Goal: Information Seeking & Learning: Learn about a topic

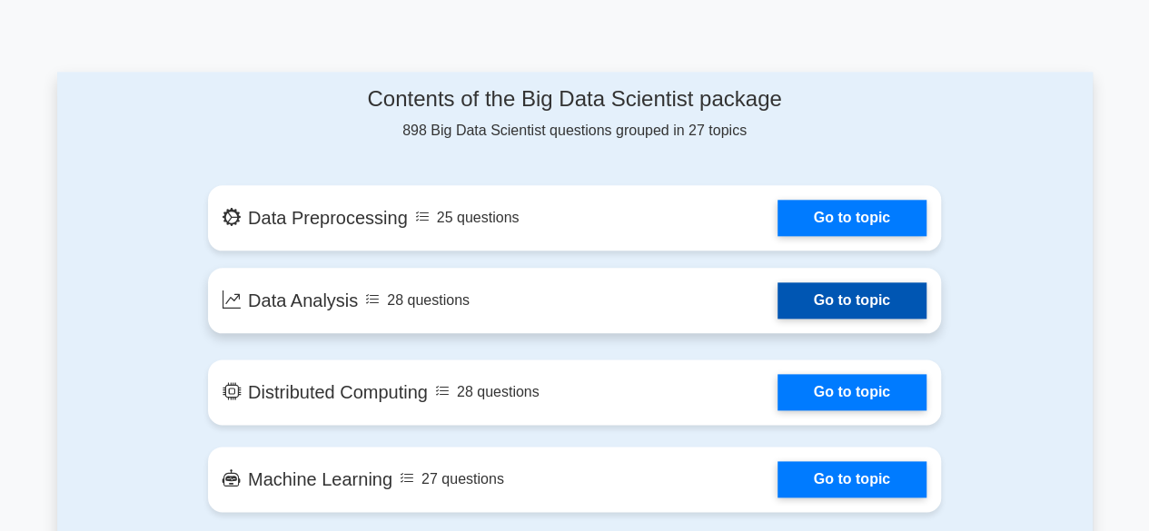
scroll to position [932, 0]
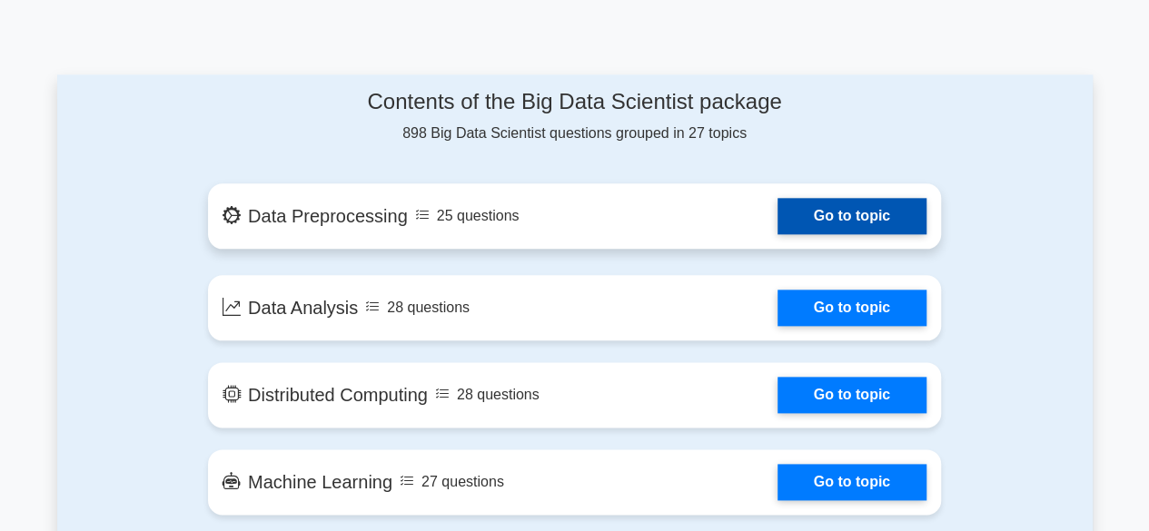
click at [820, 198] on link "Go to topic" at bounding box center [852, 216] width 149 height 36
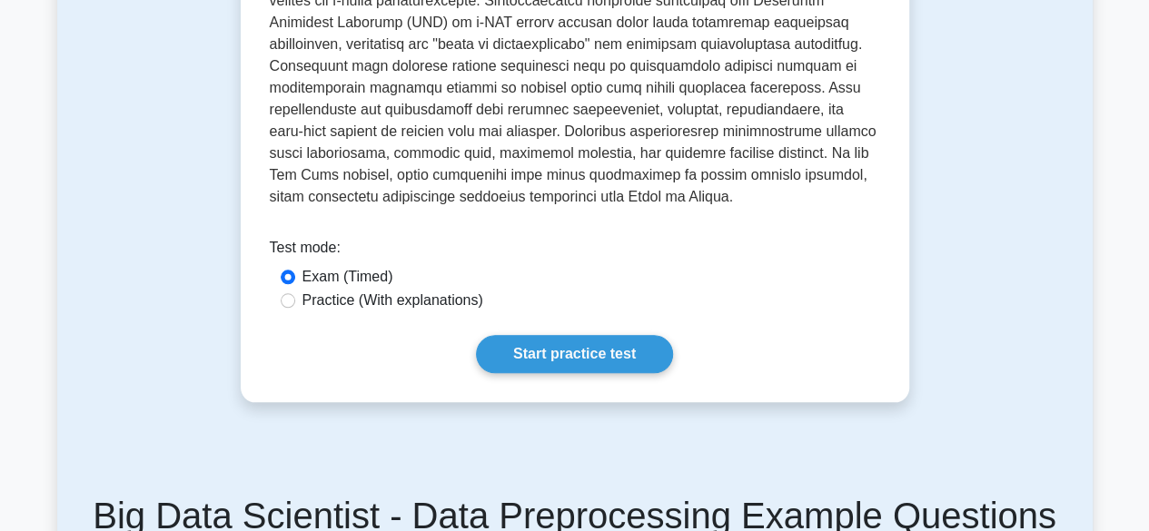
scroll to position [707, 0]
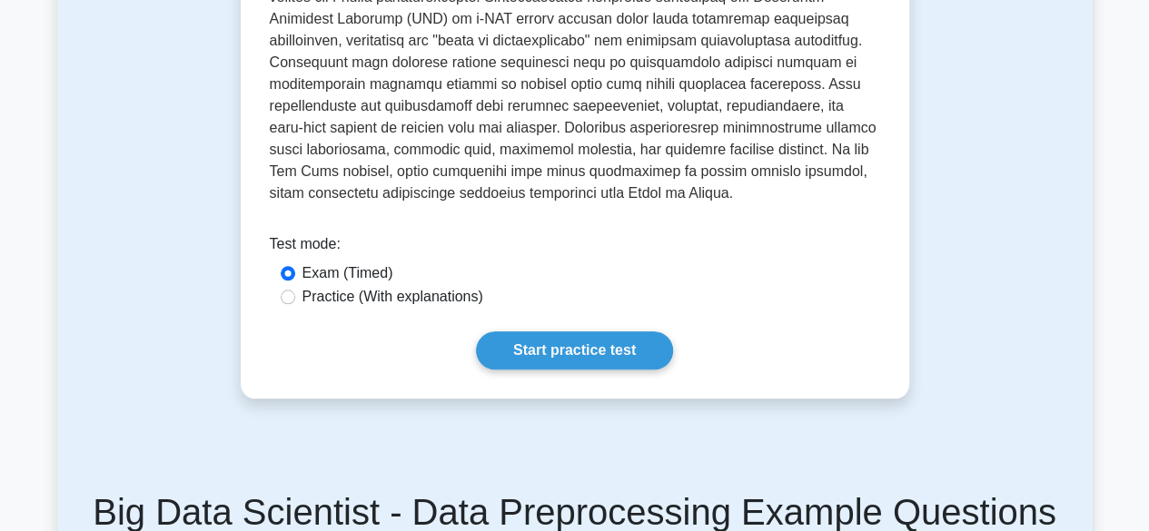
click at [420, 306] on label "Practice (With explanations)" at bounding box center [392, 297] width 181 height 22
click at [295, 304] on input "Practice (With explanations)" at bounding box center [288, 297] width 15 height 15
radio input "true"
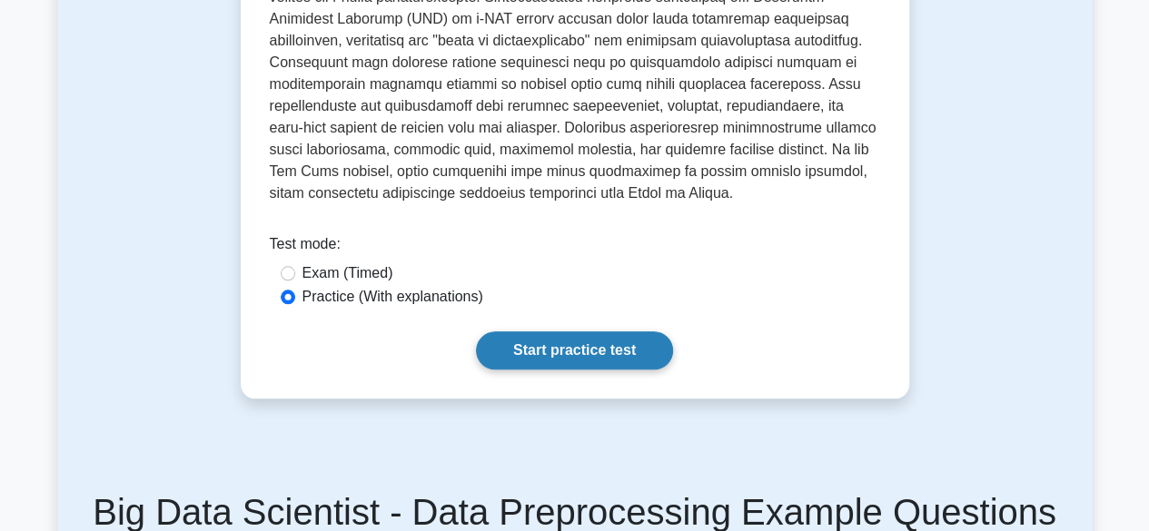
click at [516, 344] on link "Start practice test" at bounding box center [574, 351] width 197 height 38
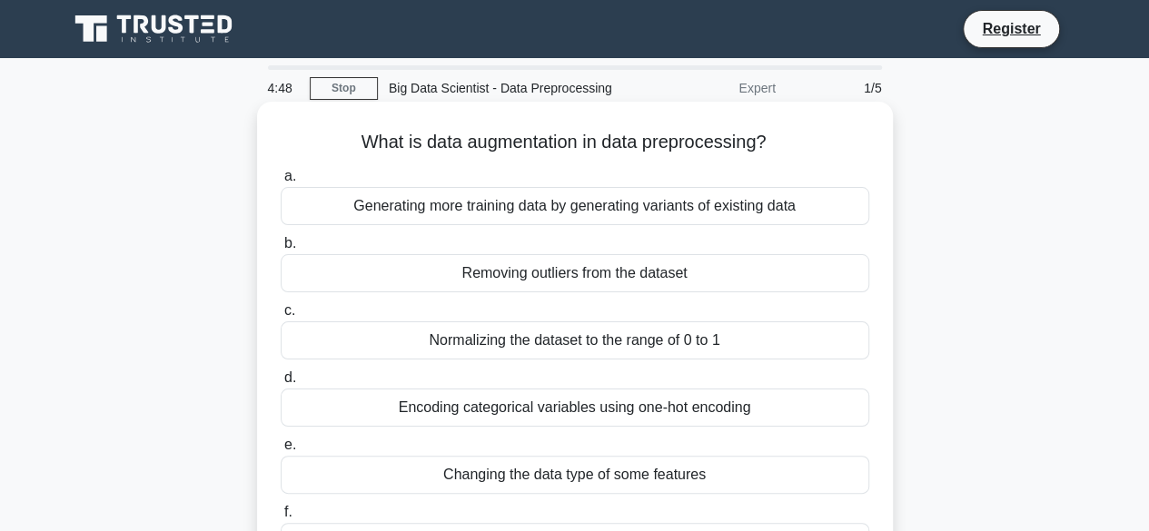
click at [562, 213] on div "Generating more training data by generating variants of existing data" at bounding box center [575, 206] width 589 height 38
click at [281, 183] on input "a. Generating more training data by generating variants of existing data" at bounding box center [281, 177] width 0 height 12
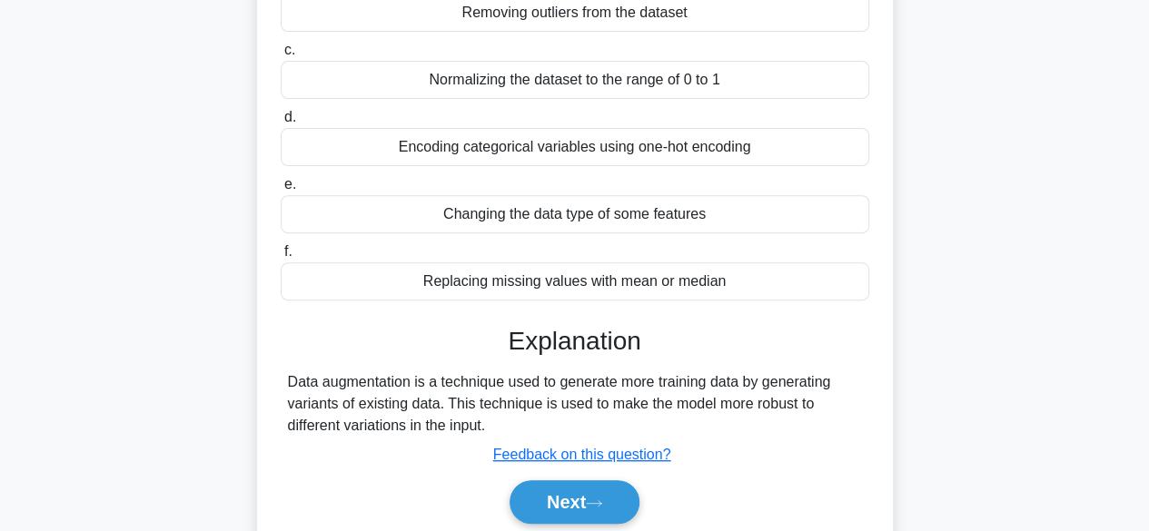
scroll to position [283, 0]
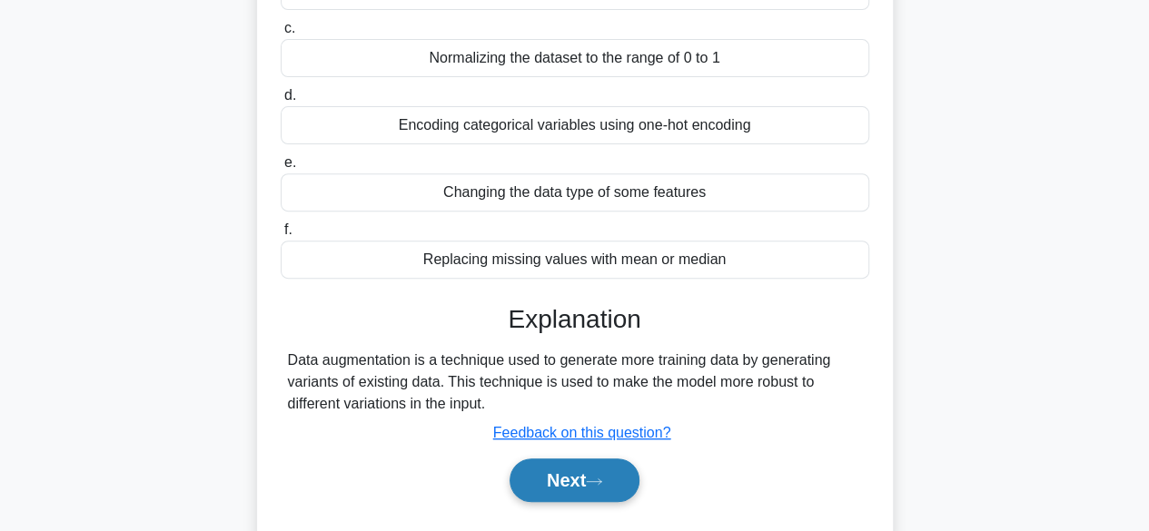
click at [580, 477] on button "Next" at bounding box center [575, 481] width 130 height 44
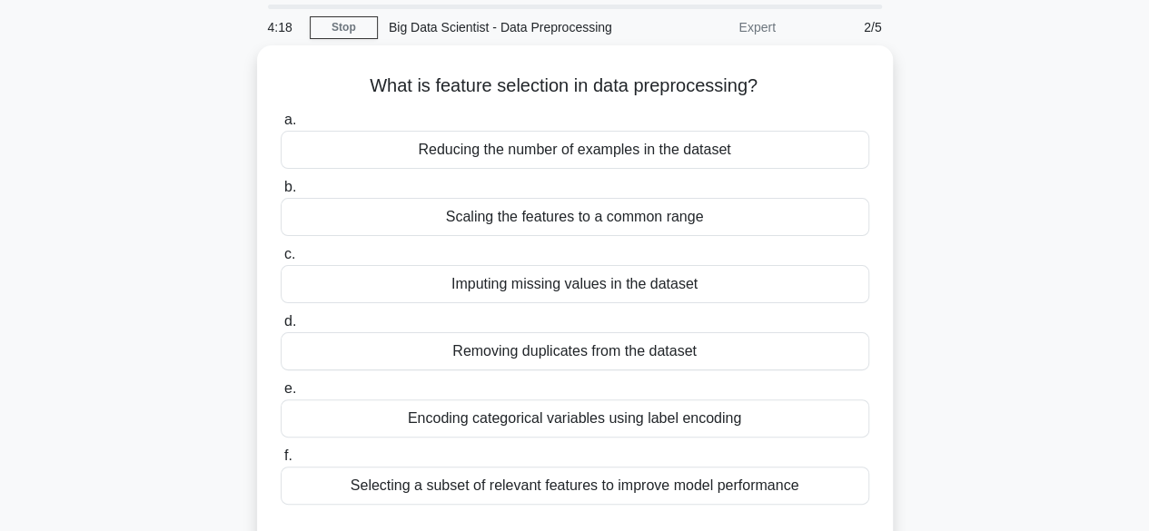
scroll to position [89, 0]
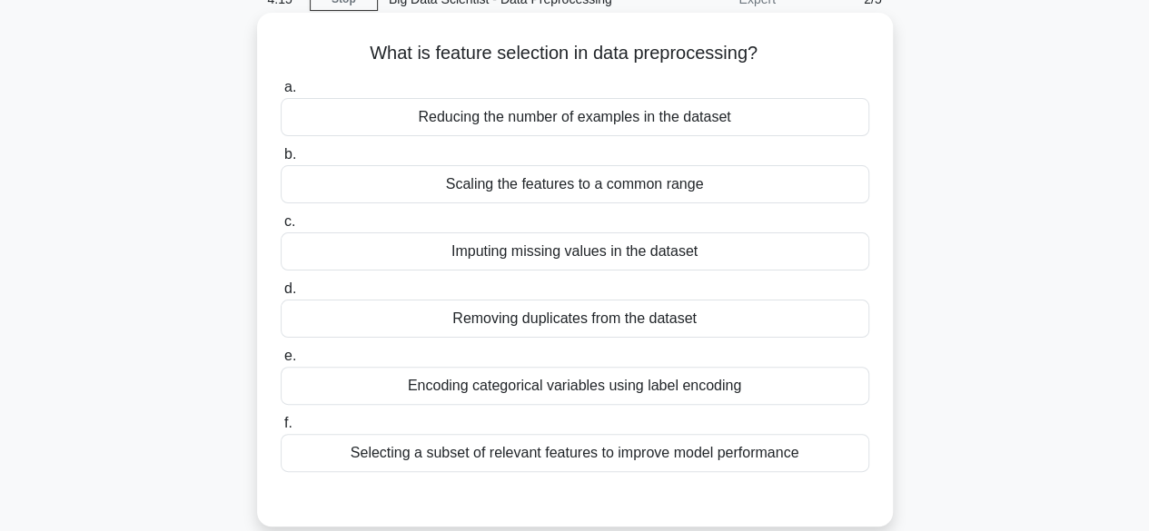
click at [630, 455] on div "Selecting a subset of relevant features to improve model performance" at bounding box center [575, 453] width 589 height 38
click at [281, 430] on input "f. Selecting a subset of relevant features to improve model performance" at bounding box center [281, 424] width 0 height 12
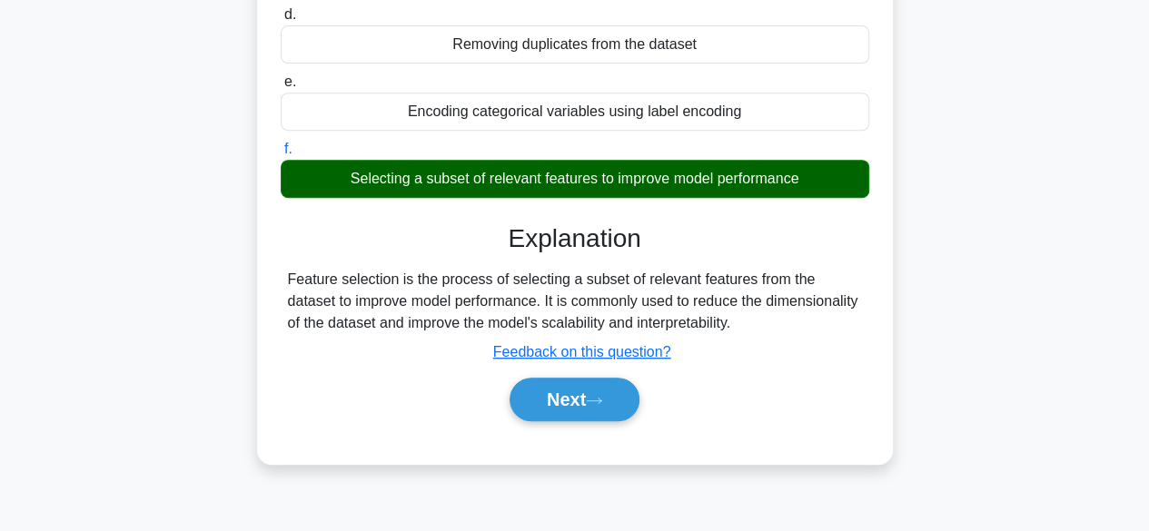
scroll to position [364, 0]
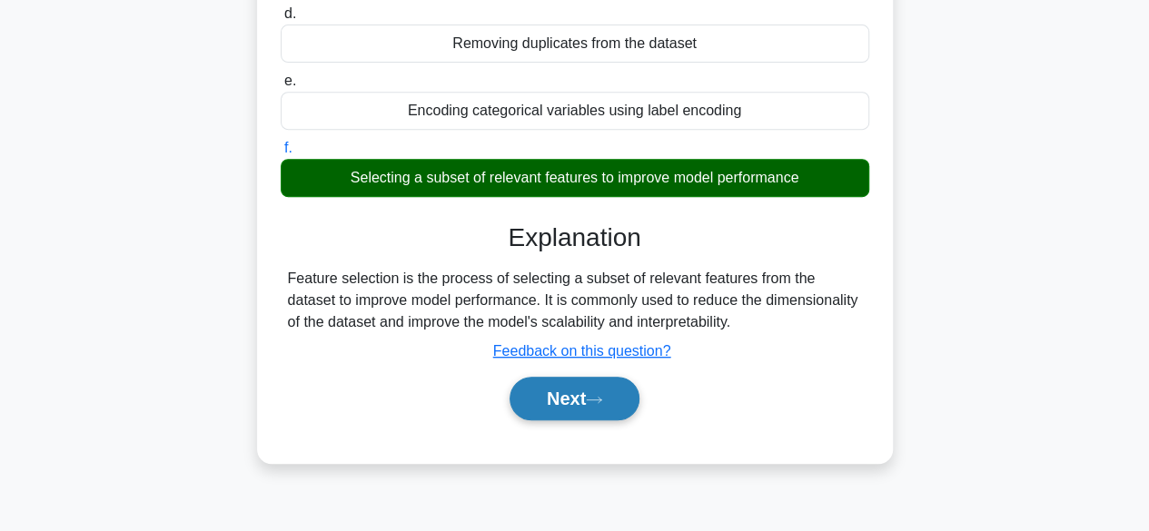
click at [600, 404] on button "Next" at bounding box center [575, 399] width 130 height 44
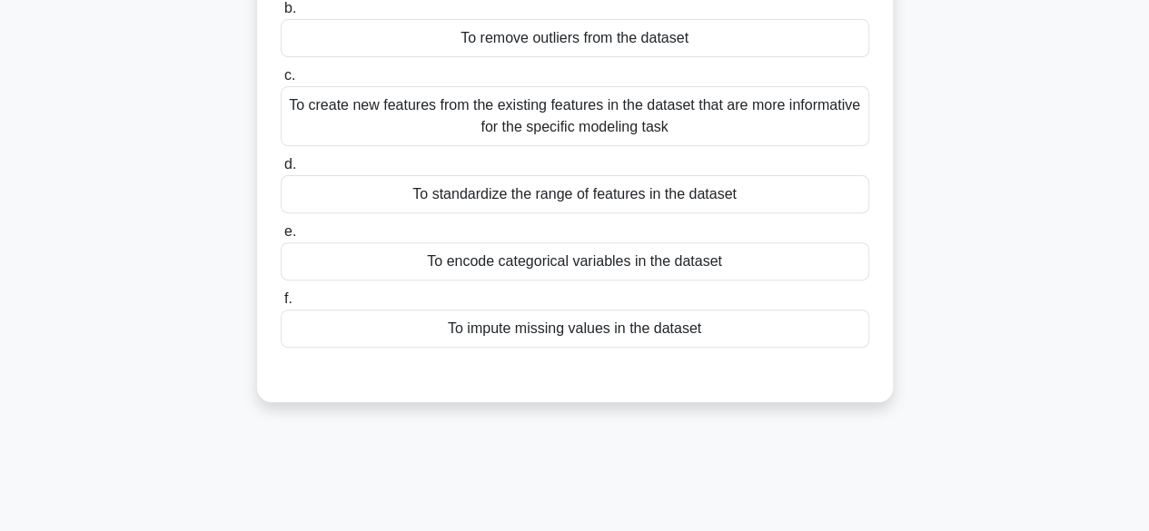
scroll to position [236, 0]
click at [675, 327] on div "To impute missing values in the dataset" at bounding box center [575, 328] width 589 height 38
click at [281, 304] on input "f. To impute missing values in the dataset" at bounding box center [281, 298] width 0 height 12
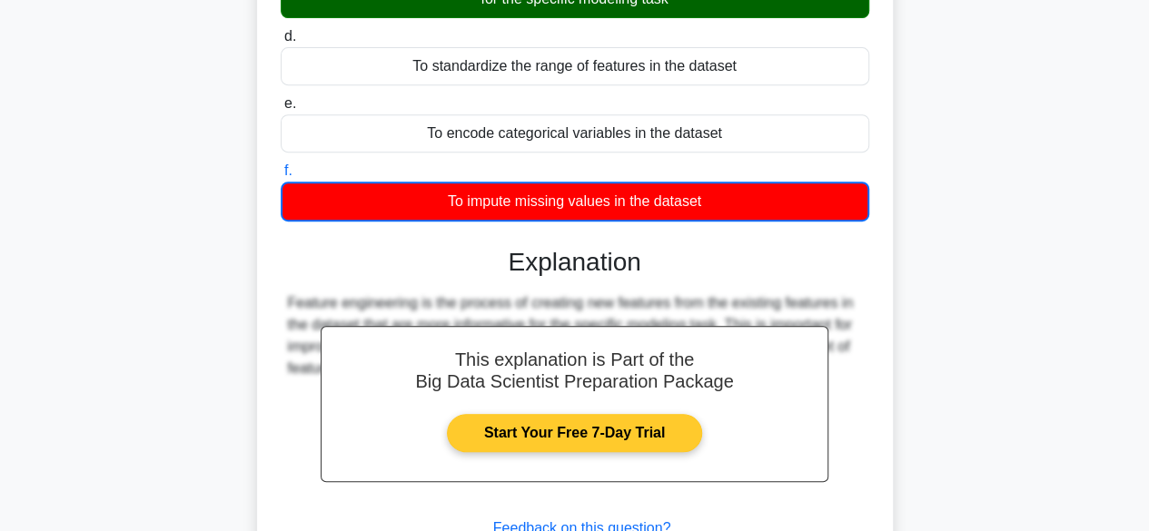
scroll to position [503, 0]
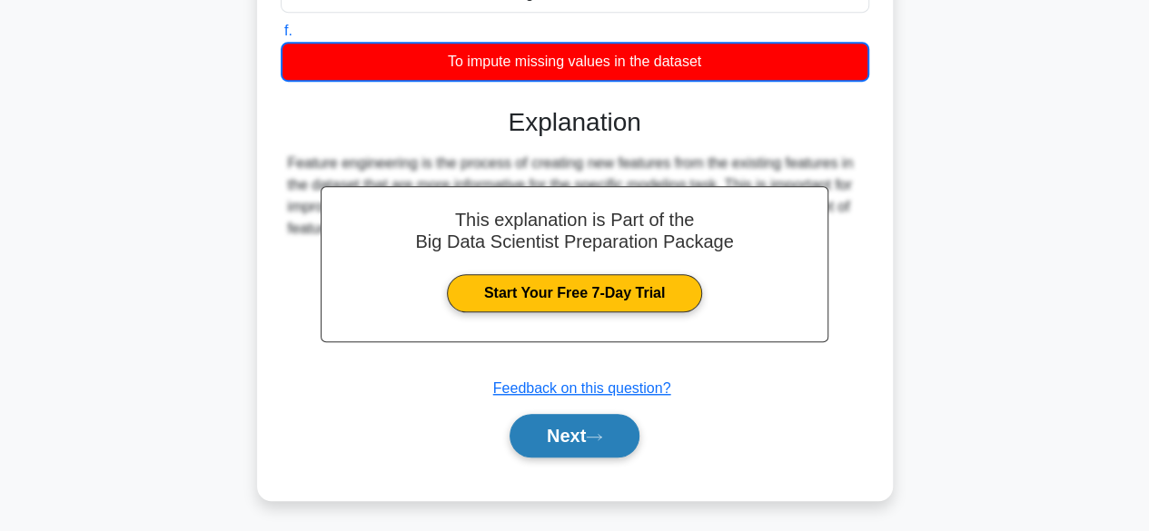
click at [568, 425] on button "Next" at bounding box center [575, 436] width 130 height 44
click at [557, 430] on button "Next" at bounding box center [575, 436] width 130 height 44
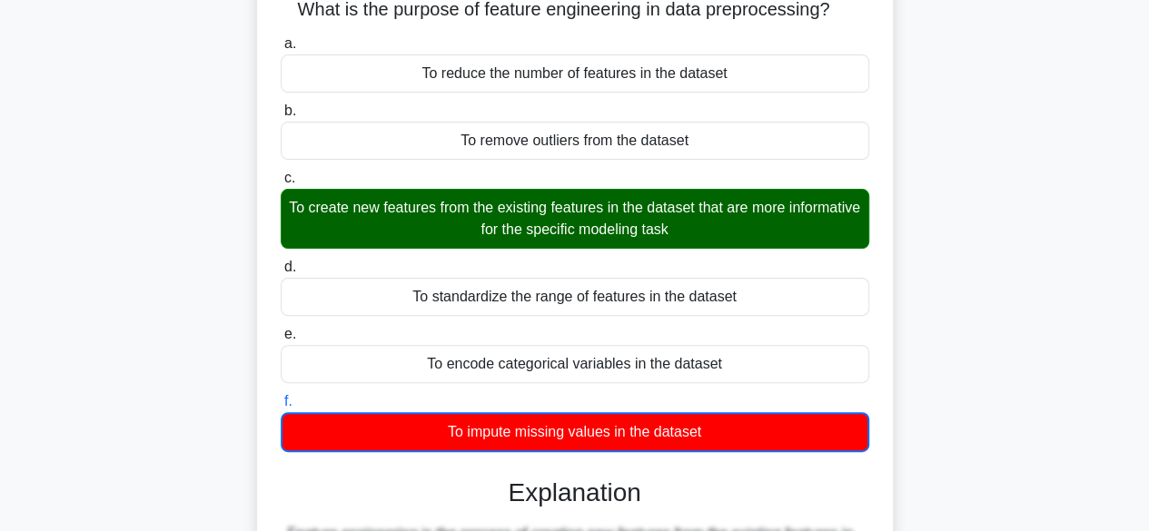
scroll to position [0, 0]
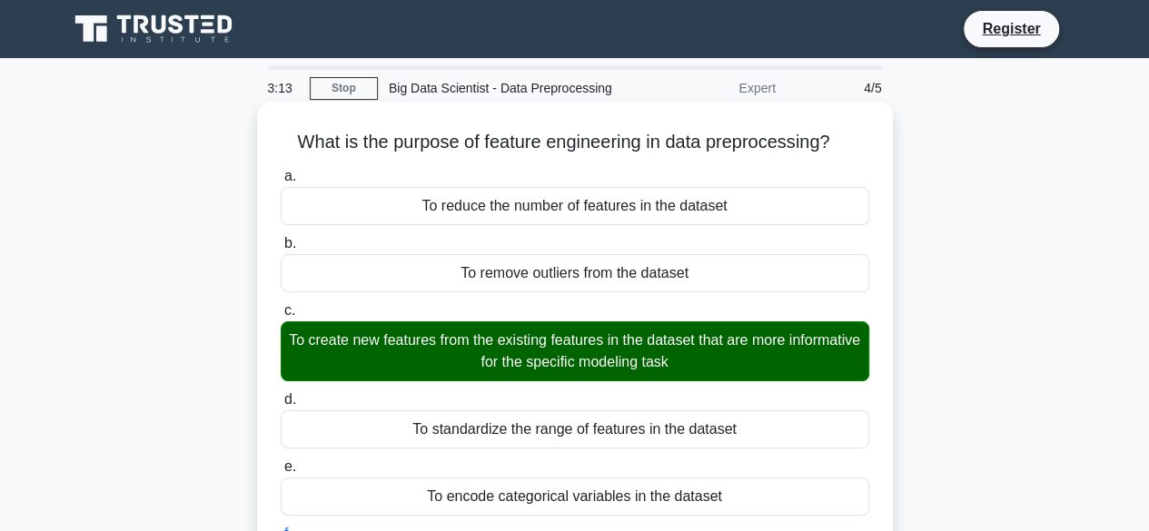
click at [556, 348] on div "To create new features from the existing features in the dataset that are more …" at bounding box center [575, 352] width 589 height 60
click at [281, 317] on input "c. To create new features from the existing features in the dataset that are mo…" at bounding box center [281, 311] width 0 height 12
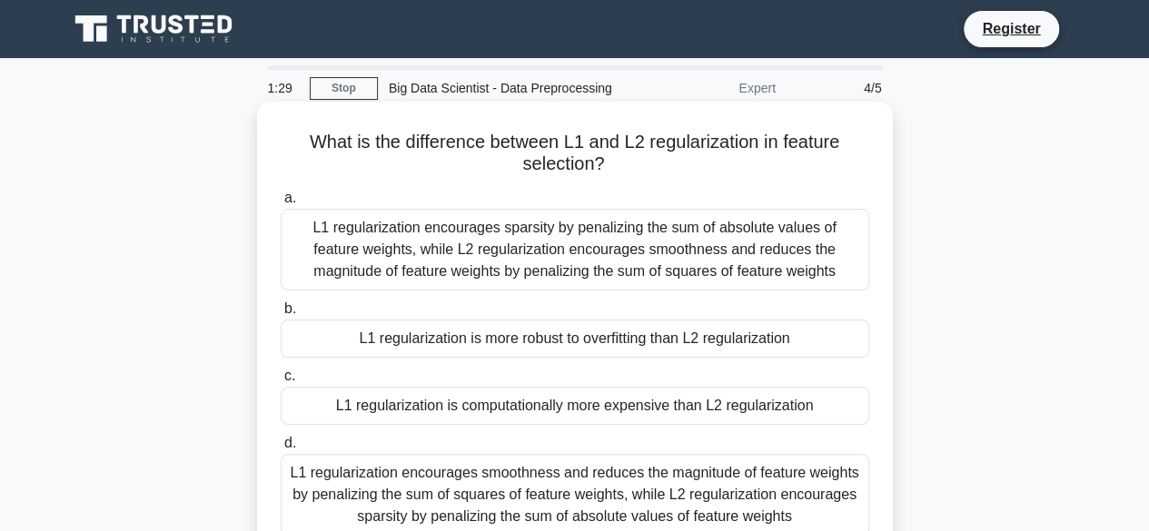
click at [585, 253] on div "L1 regularization encourages sparsity by penalizing the sum of absolute values …" at bounding box center [575, 250] width 589 height 82
click at [281, 204] on input "a. L1 regularization encourages sparsity by penalizing the sum of absolute valu…" at bounding box center [281, 199] width 0 height 12
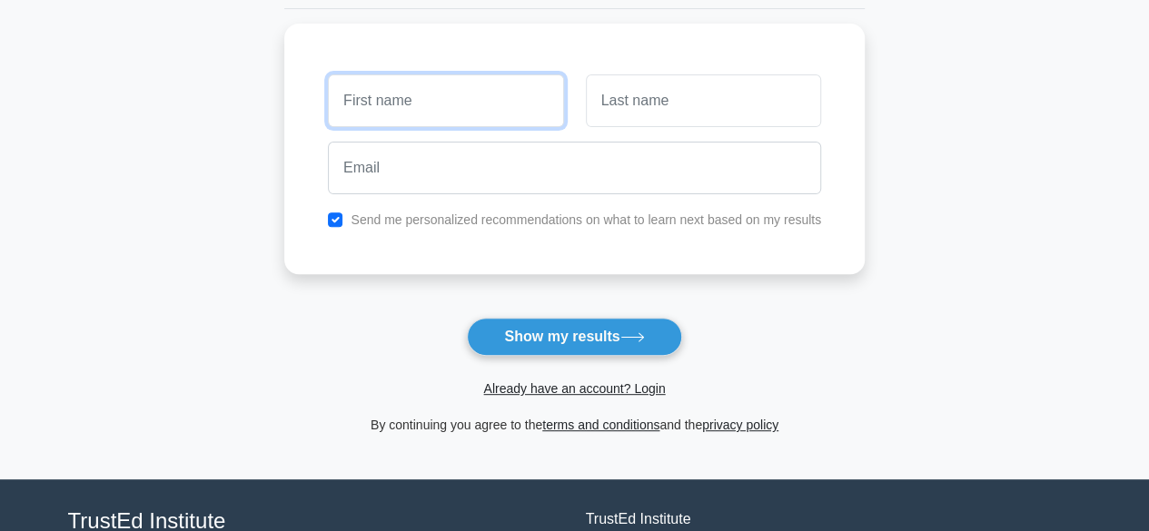
scroll to position [94, 0]
